Goal: Answer question/provide support

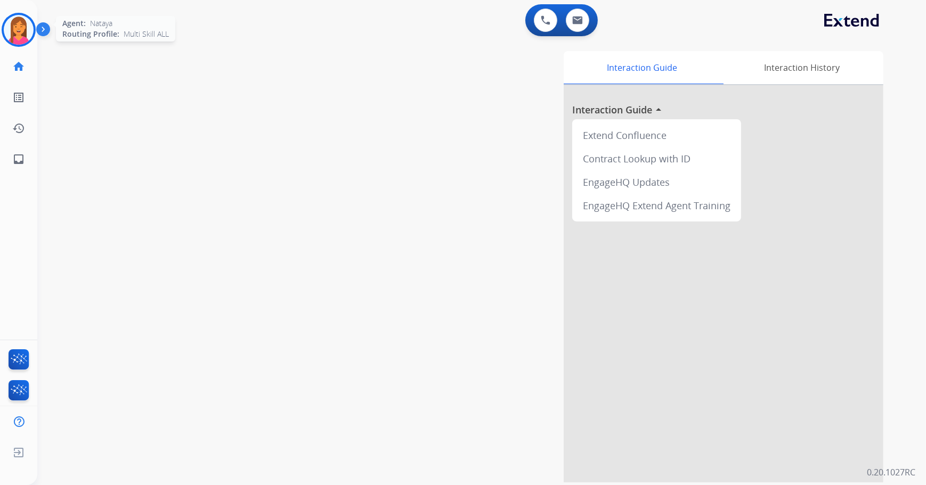
click at [21, 29] on img at bounding box center [19, 30] width 30 height 30
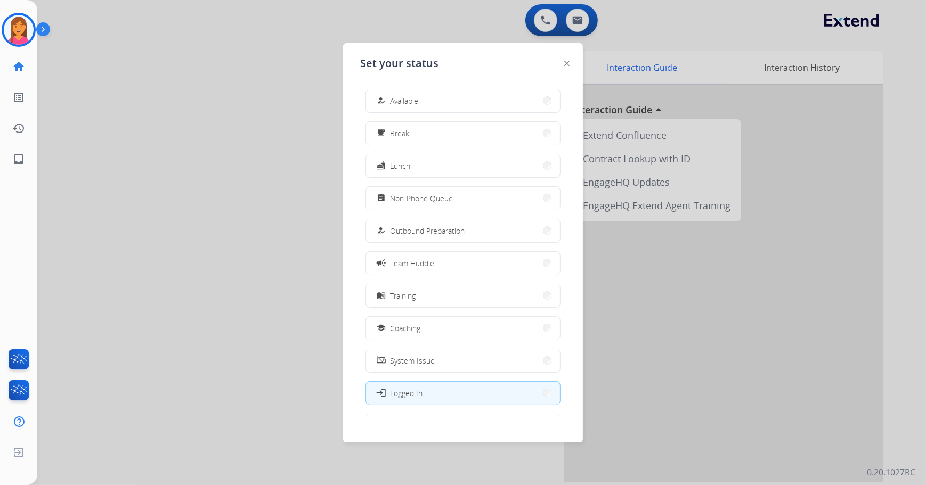
click at [481, 44] on div "Set your status how_to_reg Available free_breakfast Break fastfood Lunch assign…" at bounding box center [463, 242] width 240 height 399
click at [577, 7] on div at bounding box center [463, 242] width 926 height 485
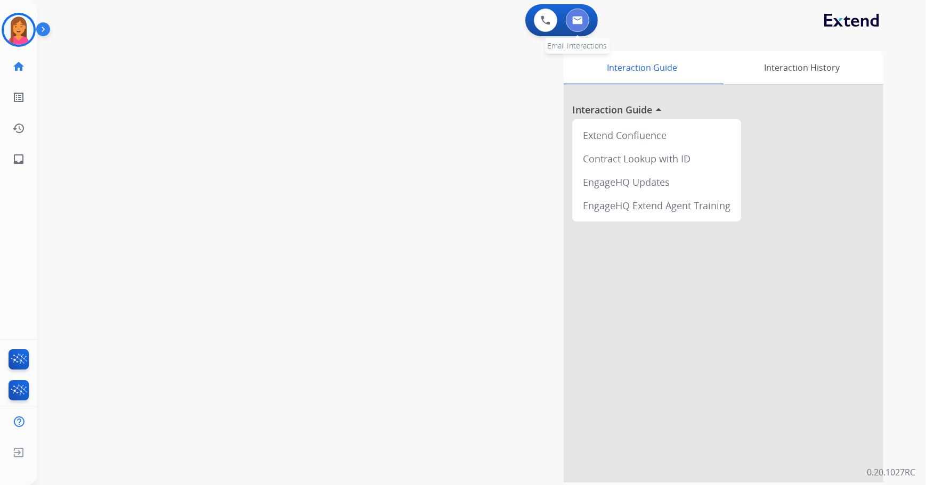
click at [579, 17] on img at bounding box center [577, 20] width 11 height 9
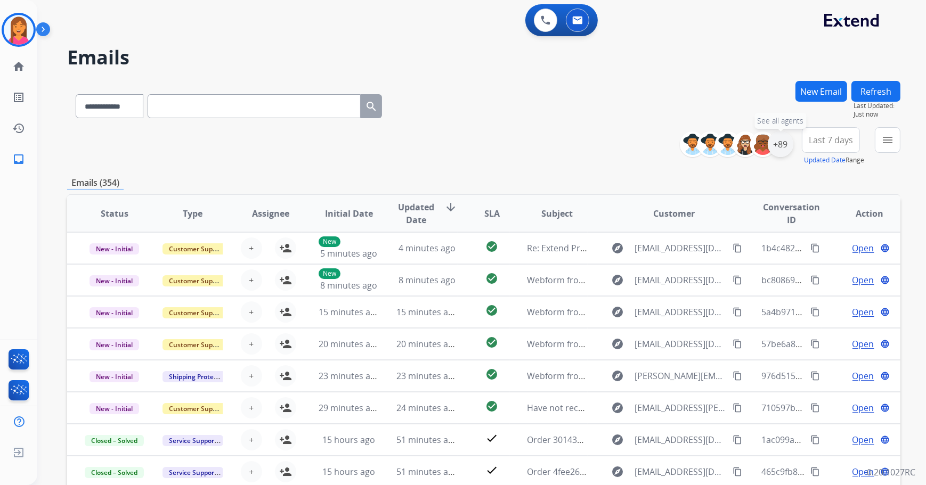
click at [782, 150] on div "+89" at bounding box center [780, 145] width 26 height 26
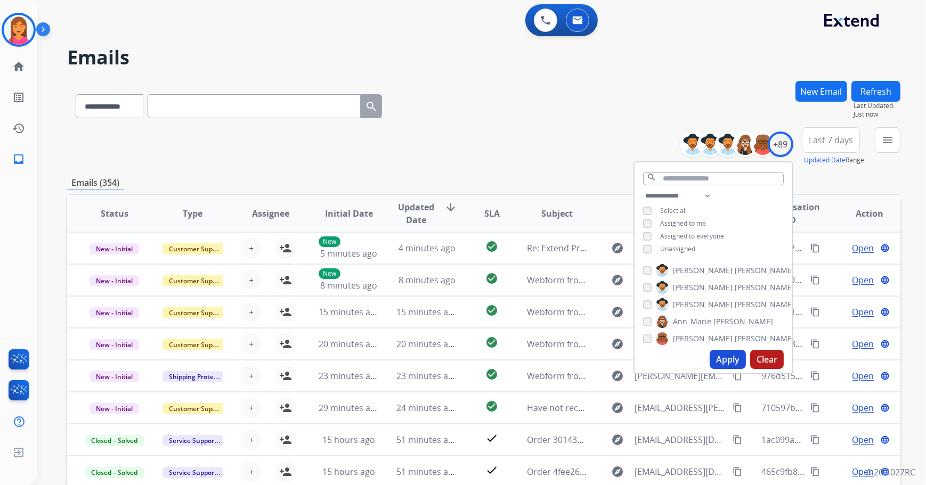
click at [655, 246] on div "Unassigned" at bounding box center [669, 249] width 52 height 9
click at [717, 363] on button "Apply" at bounding box center [727, 359] width 36 height 19
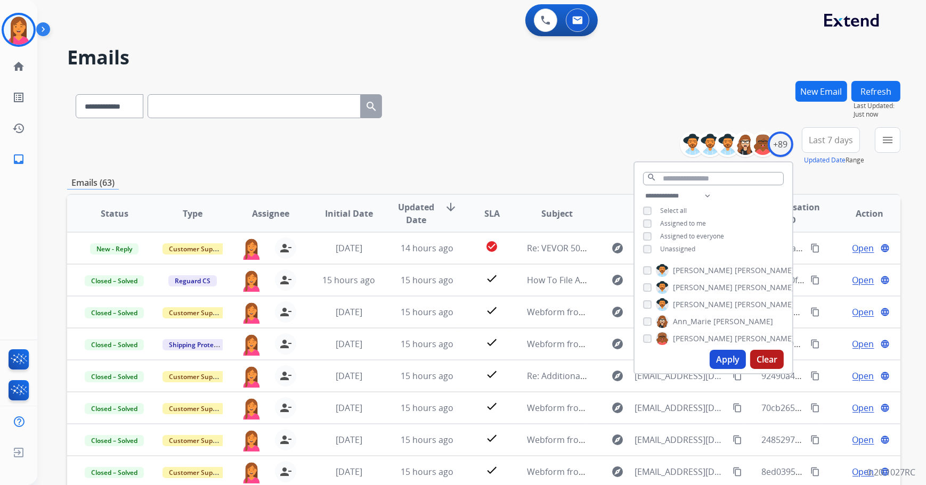
click at [492, 164] on div "**********" at bounding box center [483, 146] width 833 height 38
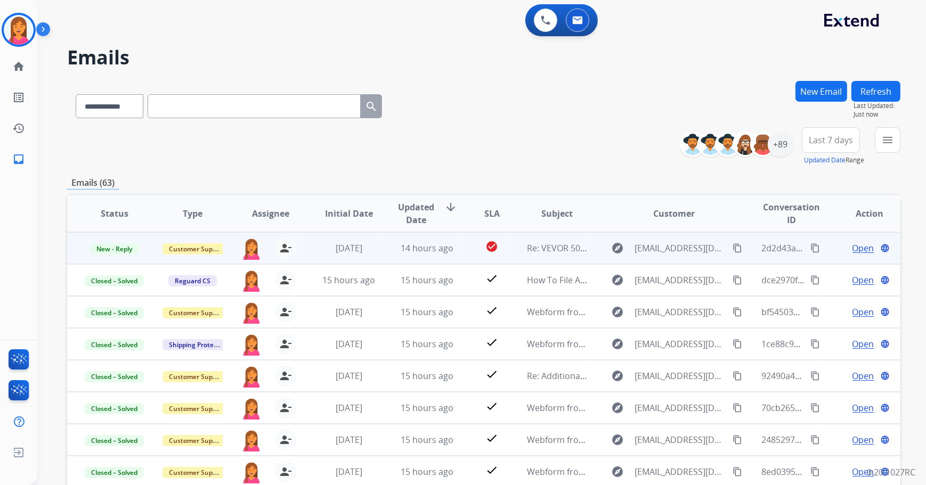
click at [531, 260] on td "Re: VEVOR 5000-10000 INVERTER" at bounding box center [549, 248] width 78 height 32
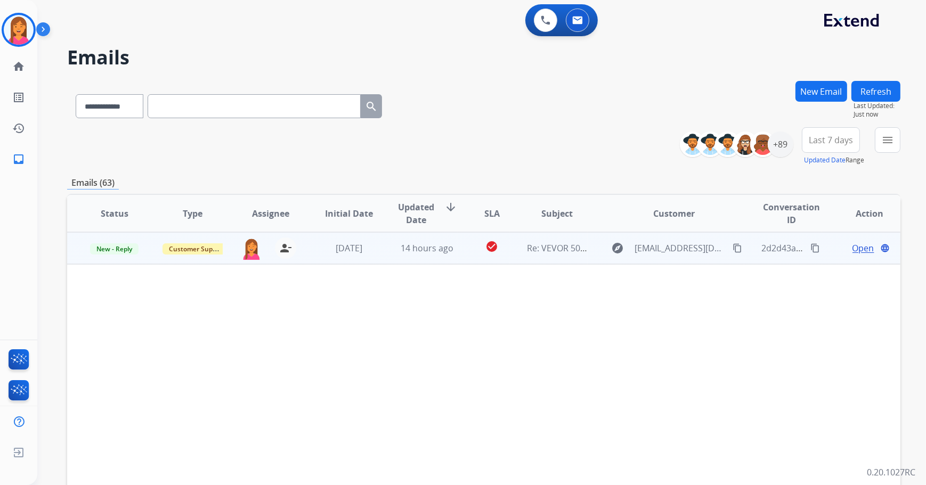
click at [854, 250] on span "Open" at bounding box center [863, 248] width 22 height 13
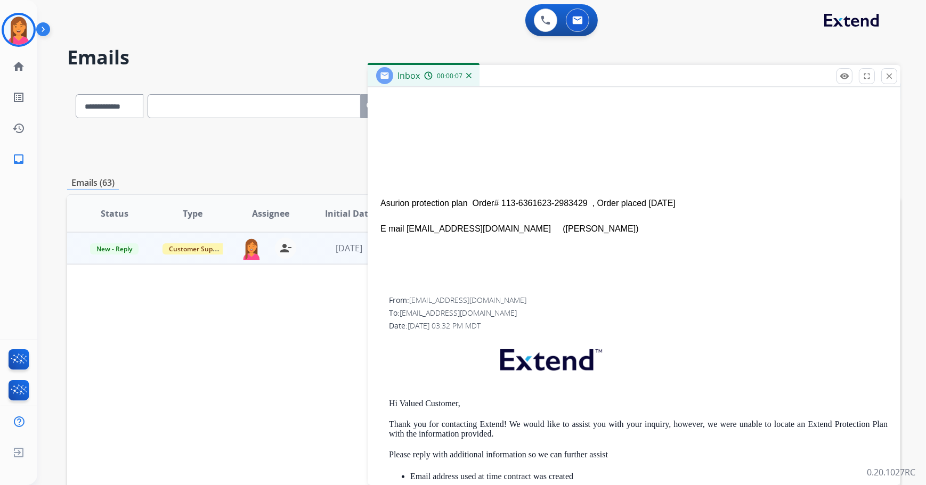
scroll to position [387, 0]
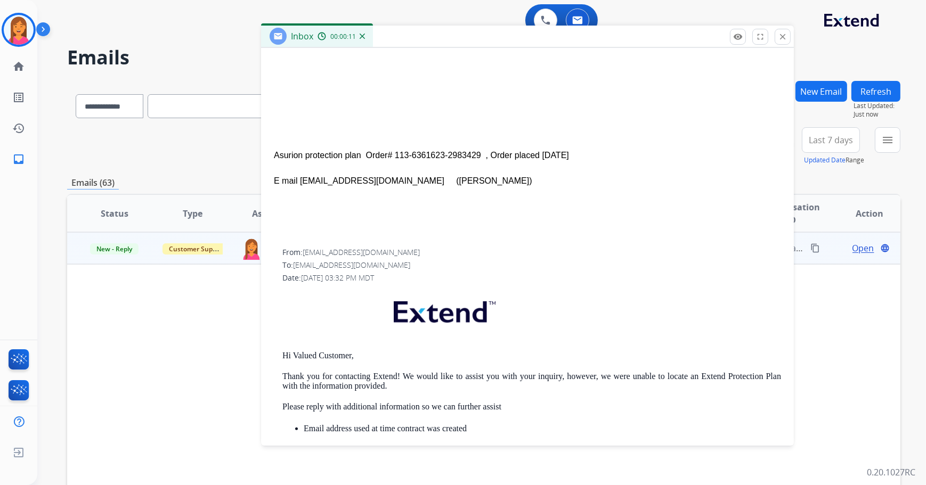
drag, startPoint x: 565, startPoint y: 73, endPoint x: 458, endPoint y: 34, distance: 113.9
click at [458, 34] on div "Inbox 00:00:11" at bounding box center [527, 37] width 533 height 22
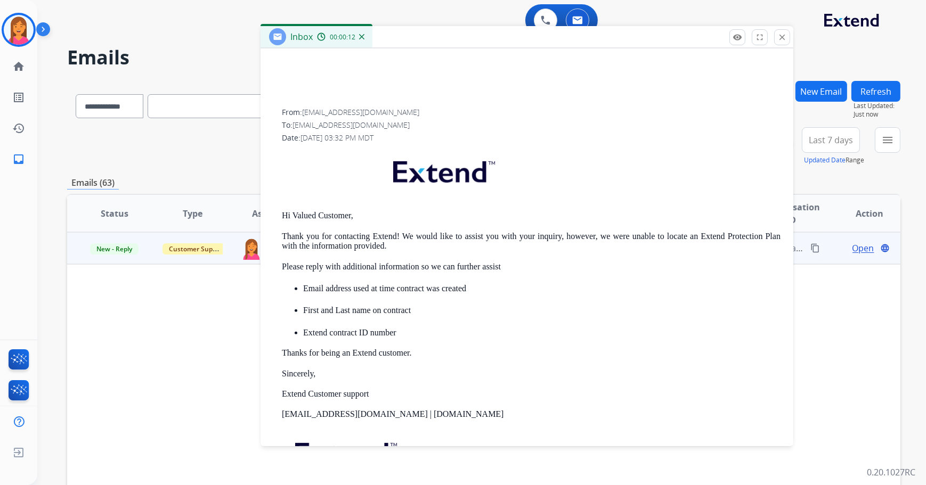
scroll to position [533, 0]
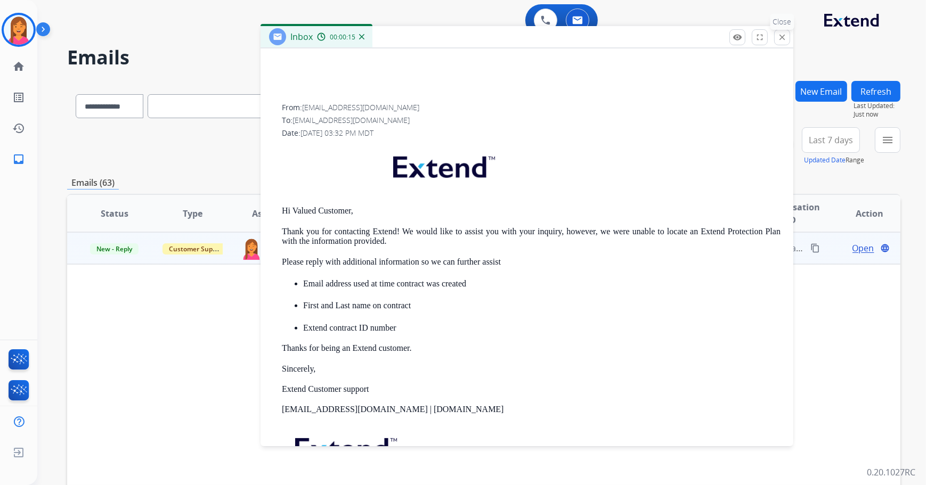
click at [777, 42] on button "close Close" at bounding box center [782, 37] width 16 height 16
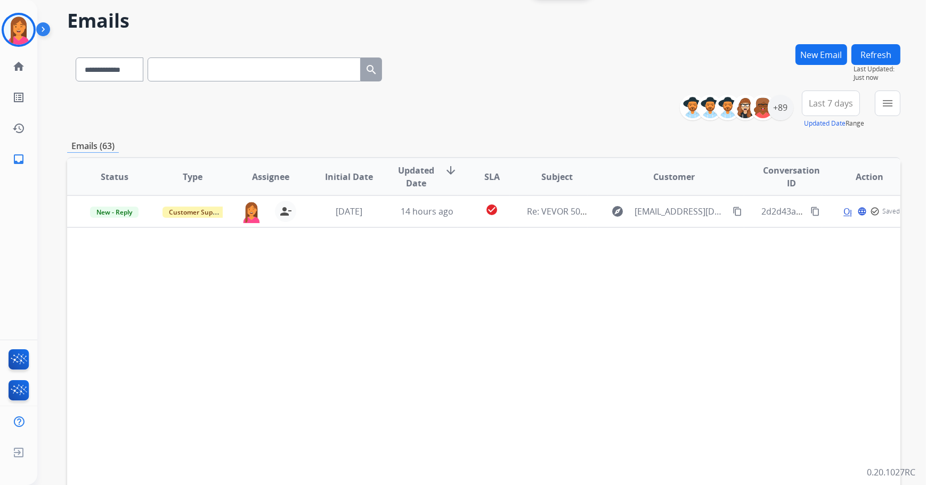
scroll to position [24, 0]
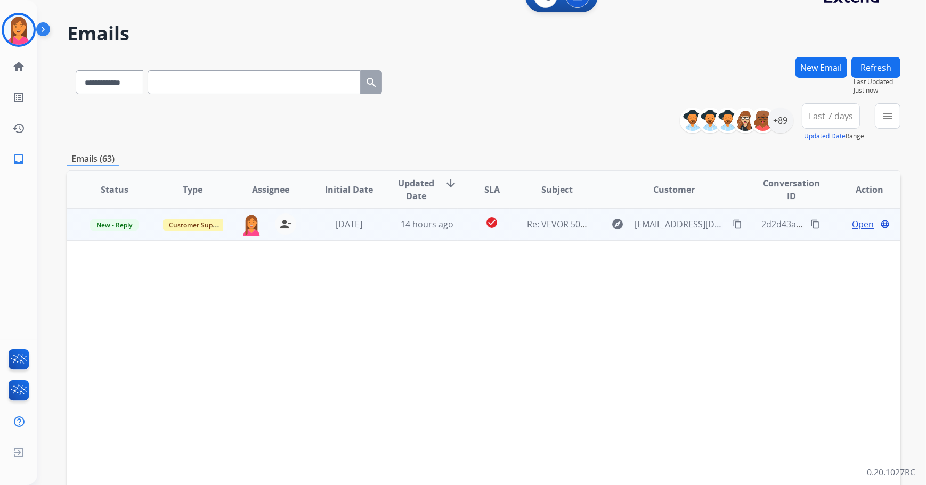
click at [157, 226] on td "Customer Support" at bounding box center [184, 224] width 78 height 32
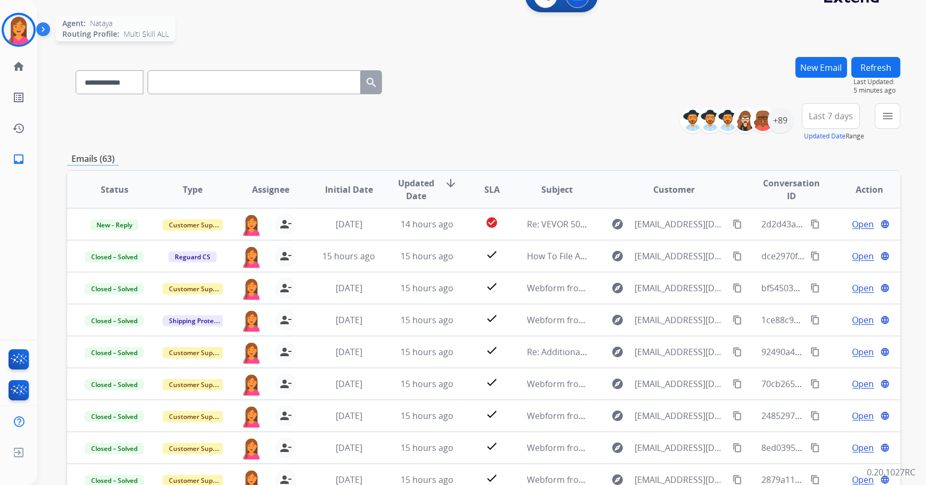
click at [21, 38] on img at bounding box center [19, 30] width 30 height 30
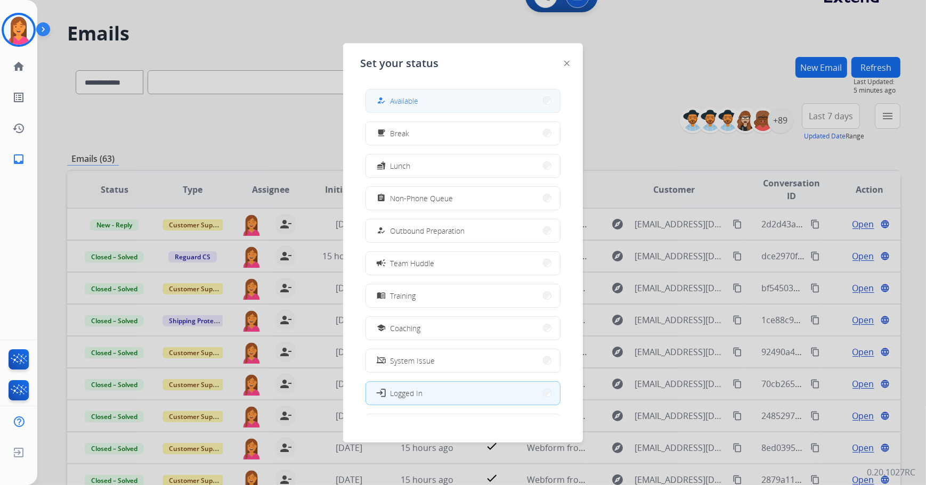
click at [406, 93] on button "how_to_reg Available" at bounding box center [463, 100] width 194 height 23
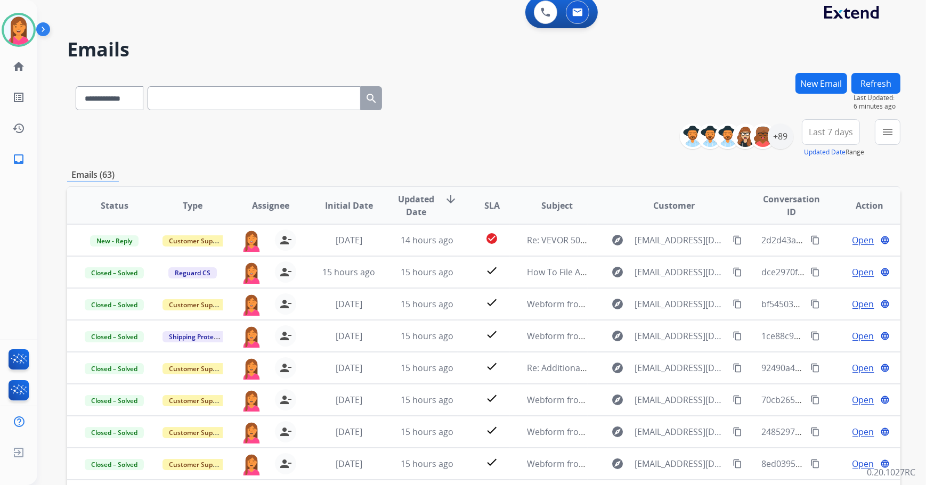
scroll to position [0, 0]
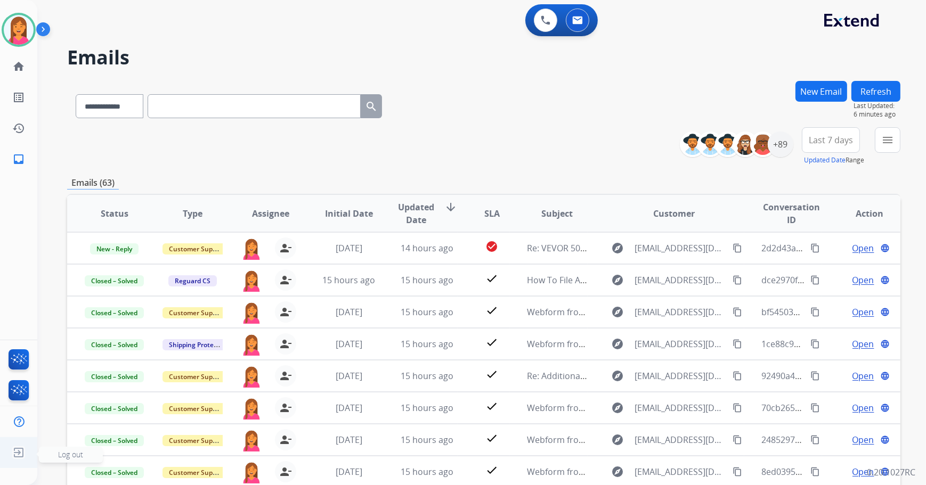
click at [27, 446] on img at bounding box center [18, 453] width 19 height 20
